Goal: Information Seeking & Learning: Learn about a topic

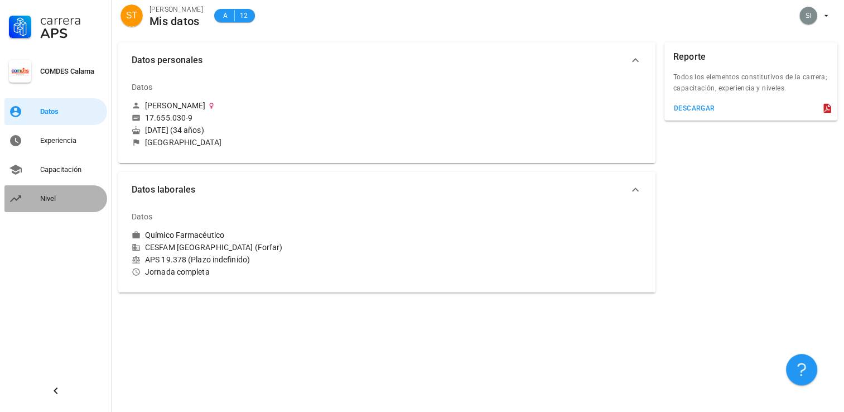
click at [56, 206] on div "Nivel" at bounding box center [71, 199] width 62 height 18
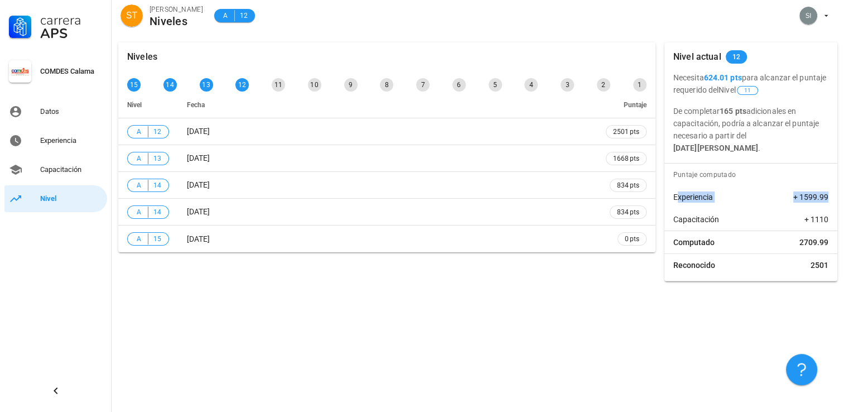
drag, startPoint x: 678, startPoint y: 199, endPoint x: 827, endPoint y: 201, distance: 149.4
click at [827, 201] on div "Experiencia + 1599.99" at bounding box center [750, 197] width 173 height 22
click at [58, 139] on div "Experiencia" at bounding box center [71, 140] width 62 height 9
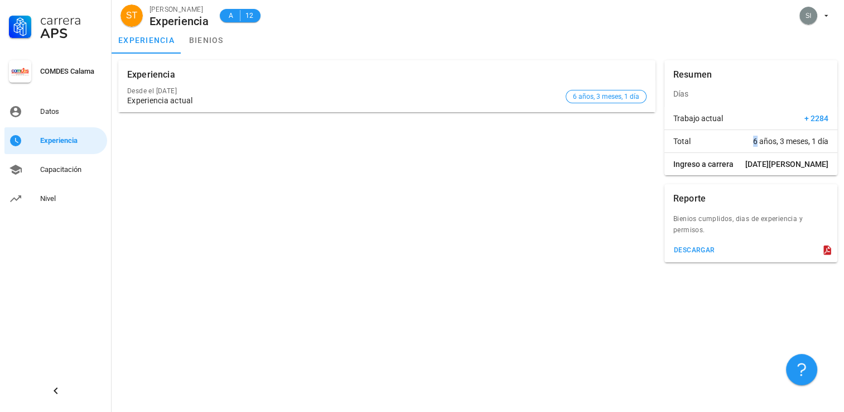
drag, startPoint x: 754, startPoint y: 144, endPoint x: 746, endPoint y: 144, distance: 7.8
click at [746, 144] on div "Total 6 años, 3 meses, 1 día" at bounding box center [750, 141] width 173 height 22
drag, startPoint x: 746, startPoint y: 144, endPoint x: 753, endPoint y: 142, distance: 7.1
click at [753, 142] on span "6 años, 3 meses, 1 día" at bounding box center [790, 140] width 75 height 11
click at [748, 142] on div "Total 6 años, 3 meses, 1 día" at bounding box center [750, 141] width 173 height 22
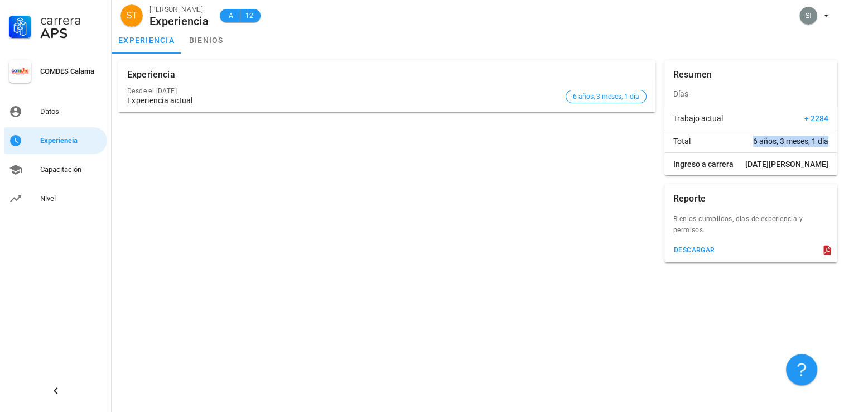
drag, startPoint x: 748, startPoint y: 139, endPoint x: 827, endPoint y: 141, distance: 79.2
click at [827, 141] on div "Total 6 años, 3 meses, 1 día" at bounding box center [750, 141] width 173 height 22
drag, startPoint x: 827, startPoint y: 141, endPoint x: 779, endPoint y: 139, distance: 48.5
click at [779, 139] on span "6 años, 3 meses, 1 día" at bounding box center [790, 140] width 75 height 11
click at [750, 141] on div "Total 6 años, 3 meses, 1 día" at bounding box center [750, 141] width 173 height 22
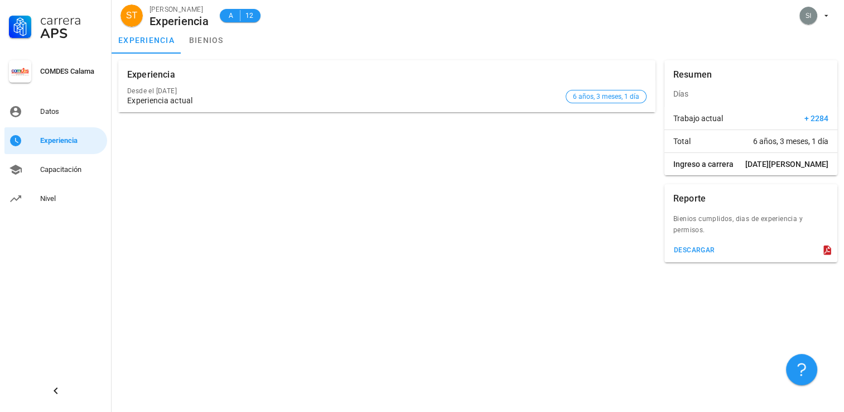
click at [753, 143] on span "6 años, 3 meses, 1 día" at bounding box center [790, 140] width 75 height 11
drag, startPoint x: 752, startPoint y: 139, endPoint x: 821, endPoint y: 134, distance: 69.3
click at [821, 134] on div "Total 6 años, 3 meses, 1 día" at bounding box center [750, 141] width 173 height 22
drag, startPoint x: 821, startPoint y: 134, endPoint x: 807, endPoint y: 143, distance: 16.1
click at [807, 143] on span "6 años, 3 meses, 1 día" at bounding box center [790, 140] width 75 height 11
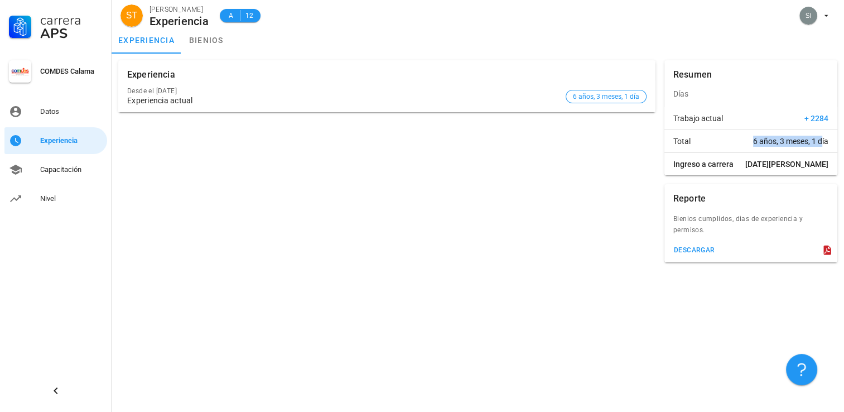
click at [753, 144] on span "6 años, 3 meses, 1 día" at bounding box center [790, 140] width 75 height 11
drag, startPoint x: 747, startPoint y: 143, endPoint x: 826, endPoint y: 149, distance: 79.4
click at [826, 149] on div "Total 6 años, 3 meses, 1 día" at bounding box center [750, 141] width 173 height 22
drag, startPoint x: 826, startPoint y: 149, endPoint x: 753, endPoint y: 146, distance: 73.7
click at [753, 146] on span "6 años, 3 meses, 1 día" at bounding box center [790, 140] width 75 height 11
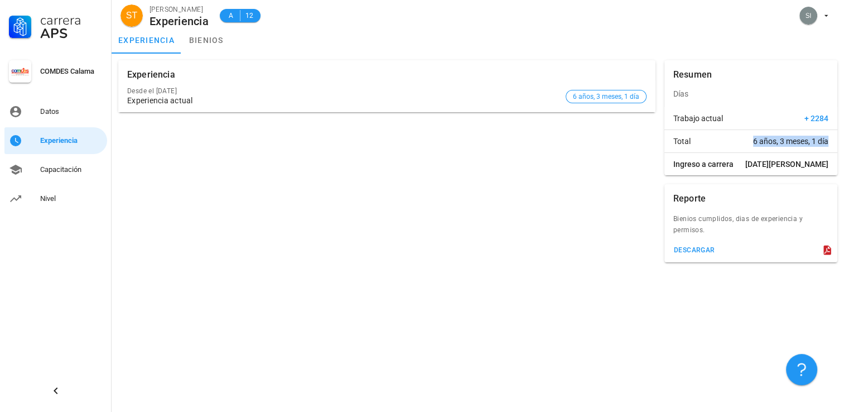
click at [818, 150] on div "Total 6 años, 3 meses, 1 día" at bounding box center [750, 141] width 173 height 22
click at [737, 180] on div "Reporte Bienios cumplidos, dias de experiencia y permisos. descargar" at bounding box center [751, 223] width 182 height 87
click at [53, 147] on div "Experiencia" at bounding box center [71, 141] width 62 height 18
click at [66, 141] on div "Experiencia" at bounding box center [71, 140] width 62 height 9
click at [51, 169] on div "Capacitación" at bounding box center [71, 169] width 62 height 9
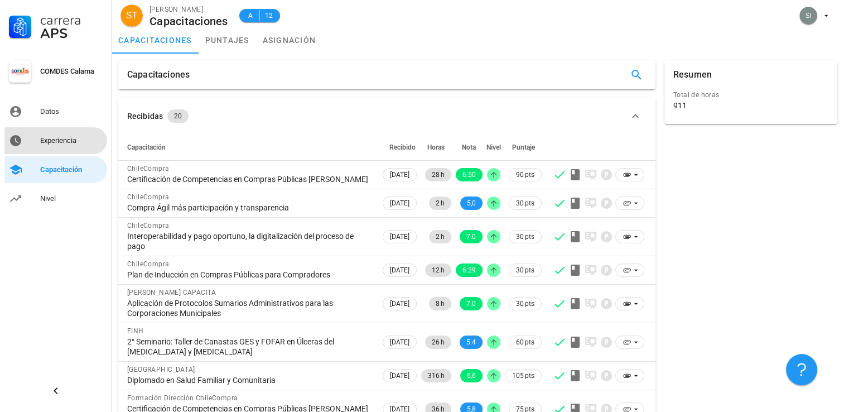
click at [62, 145] on div "Experiencia" at bounding box center [71, 141] width 62 height 18
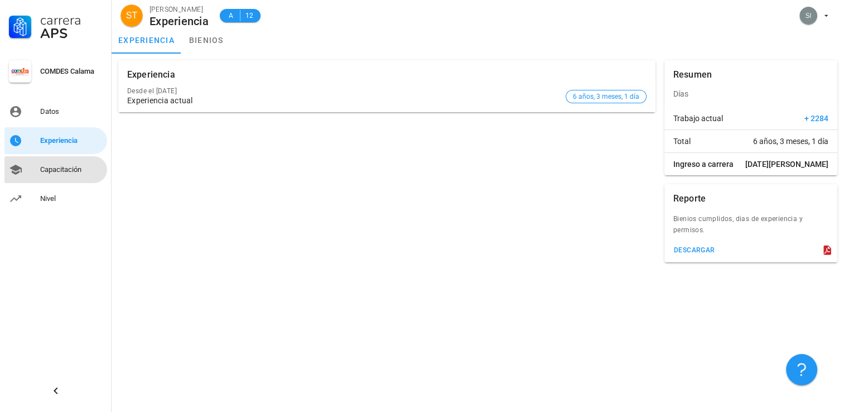
click at [59, 171] on div "Capacitación" at bounding box center [71, 169] width 62 height 9
